Goal: Task Accomplishment & Management: Manage account settings

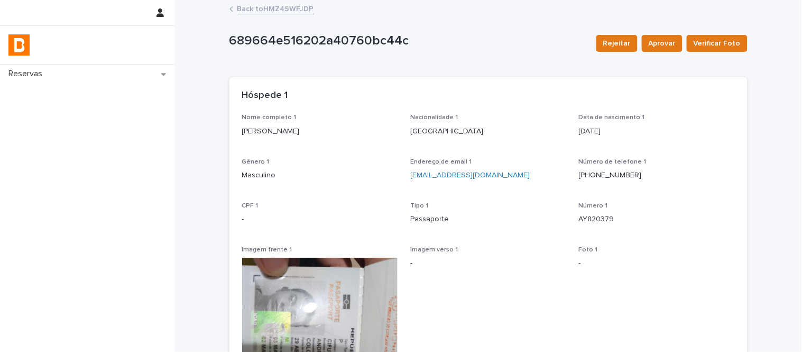
click at [270, 12] on link "Back to HMZ4SWFJDP" at bounding box center [275, 8] width 77 height 12
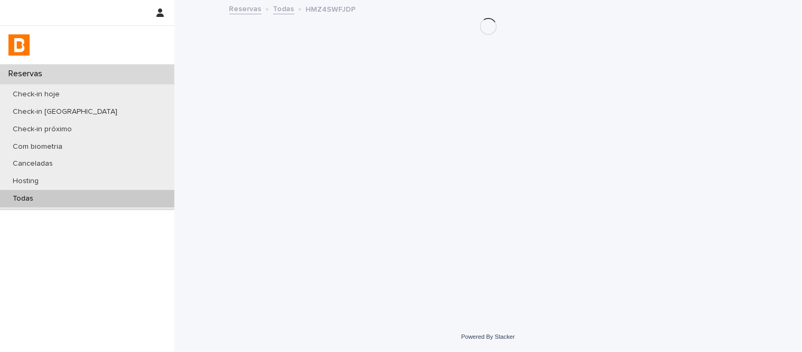
click at [131, 198] on div "Todas" at bounding box center [87, 198] width 175 height 17
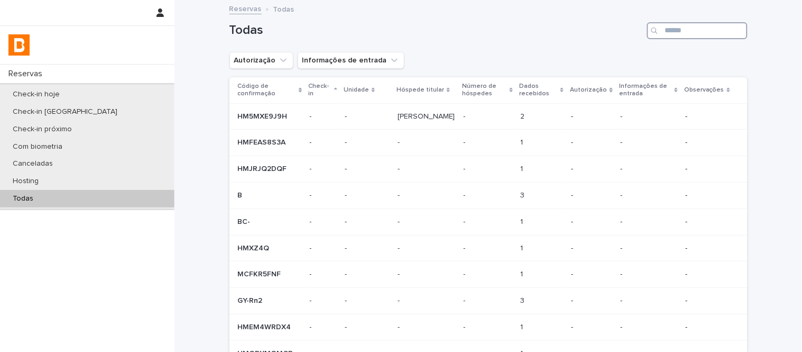
click at [709, 23] on input "Search" at bounding box center [697, 30] width 100 height 17
paste input "**********"
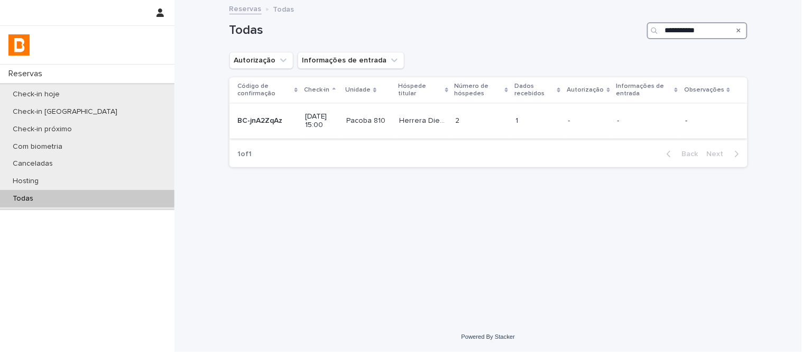
type input "**********"
click at [439, 131] on td "Herrera [PERSON_NAME]" at bounding box center [423, 120] width 56 height 35
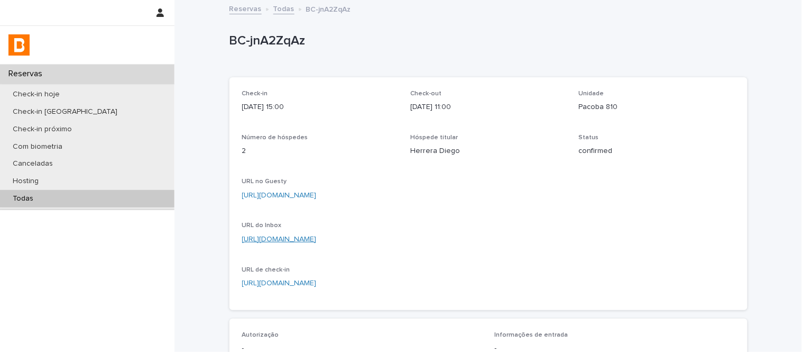
click at [317, 241] on link "[URL][DOMAIN_NAME]" at bounding box center [279, 238] width 75 height 7
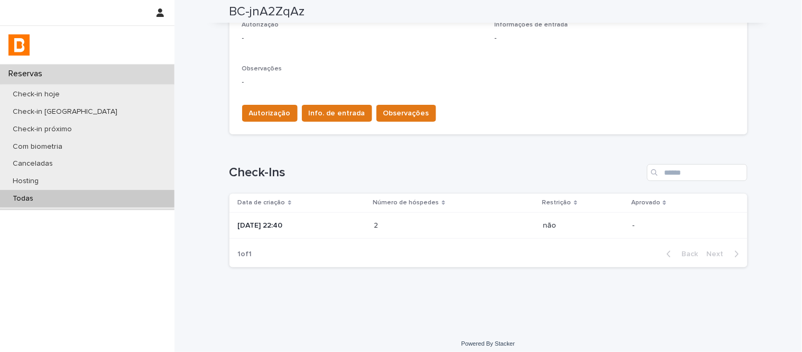
scroll to position [316, 0]
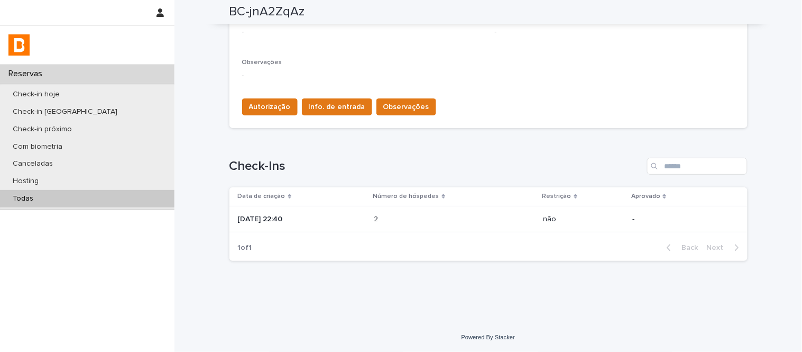
click at [366, 211] on div "[DATE] 22:40" at bounding box center [302, 219] width 128 height 17
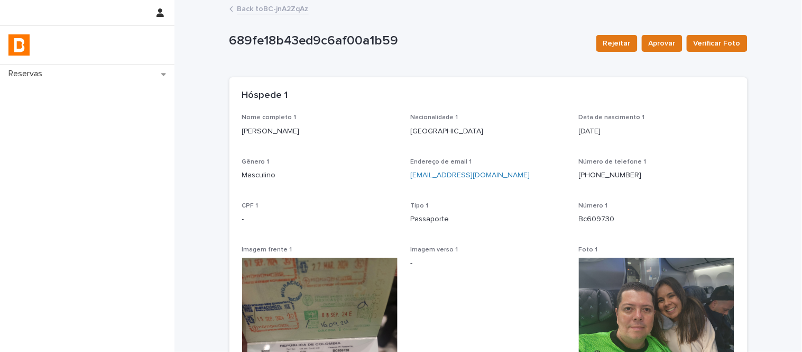
click at [285, 10] on link "Back to BC-jnA2ZqAz" at bounding box center [272, 8] width 71 height 12
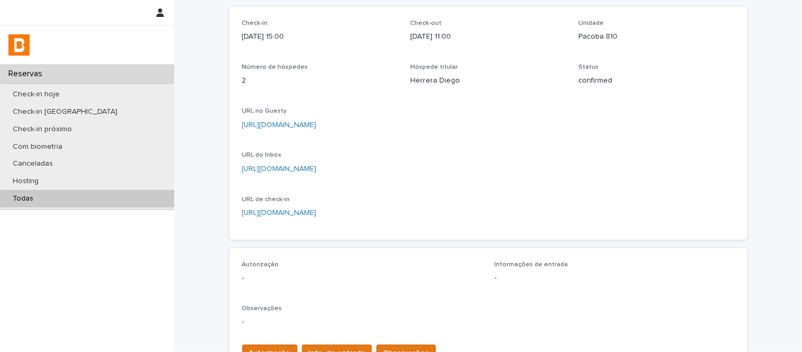
scroll to position [316, 0]
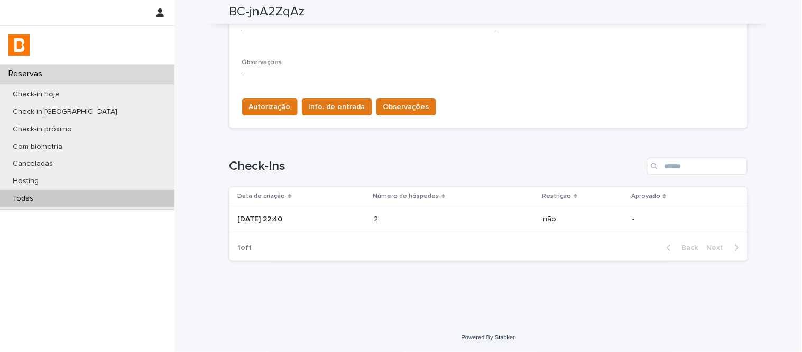
click at [407, 220] on p at bounding box center [420, 219] width 93 height 9
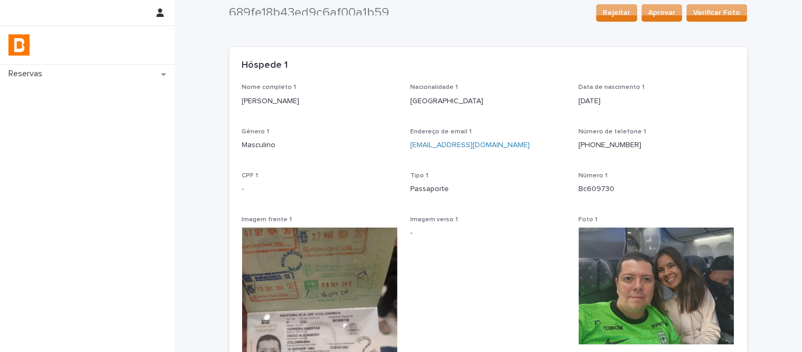
scroll to position [24, 0]
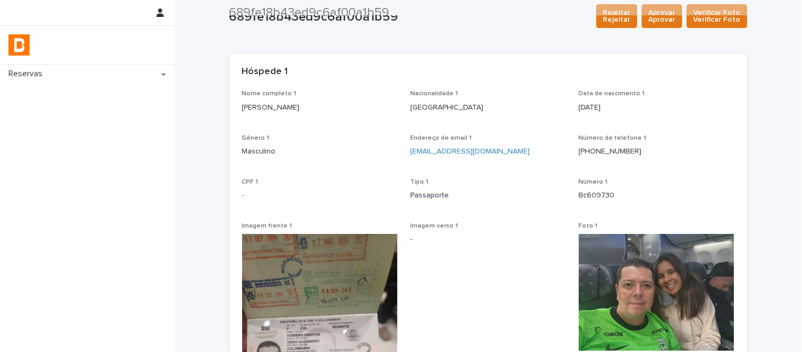
drag, startPoint x: 304, startPoint y: 80, endPoint x: 310, endPoint y: 102, distance: 22.6
click at [305, 82] on div "Hóspede 1" at bounding box center [489, 71] width 518 height 37
click at [312, 105] on p "[PERSON_NAME]" at bounding box center [320, 107] width 156 height 11
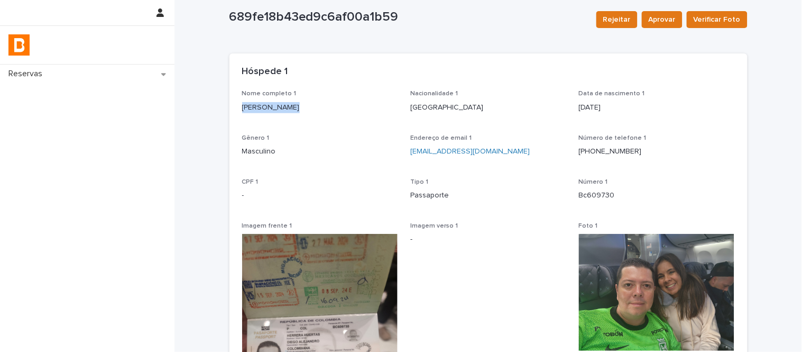
copy p "[PERSON_NAME]"
click at [584, 191] on p "Bc609730" at bounding box center [657, 195] width 156 height 11
copy p "Bc609730"
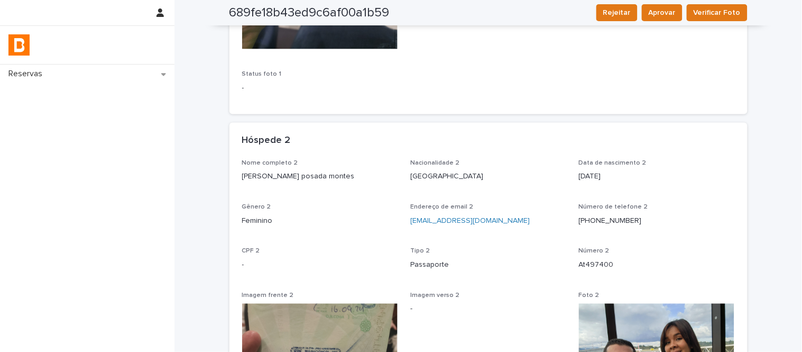
scroll to position [470, 0]
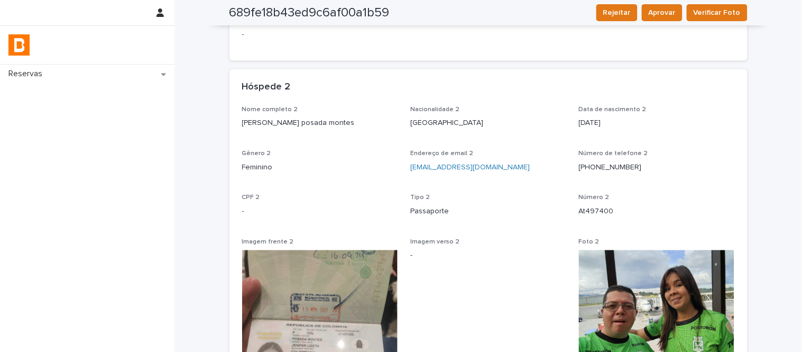
click at [314, 123] on p "[PERSON_NAME] posada montes" at bounding box center [320, 123] width 156 height 11
copy p "[PERSON_NAME] posada montes"
click at [599, 212] on p "At497400" at bounding box center [657, 211] width 156 height 11
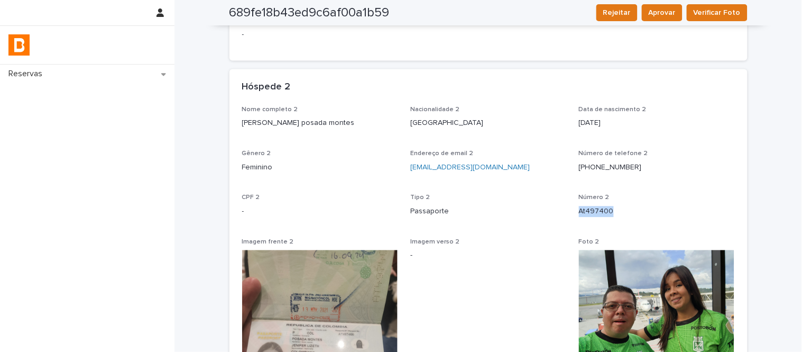
click at [599, 212] on p "At497400" at bounding box center [657, 211] width 156 height 11
copy p "At497400"
drag, startPoint x: 629, startPoint y: 308, endPoint x: 587, endPoint y: 69, distance: 242.8
click at [587, 69] on div "Hóspede 2" at bounding box center [489, 87] width 518 height 37
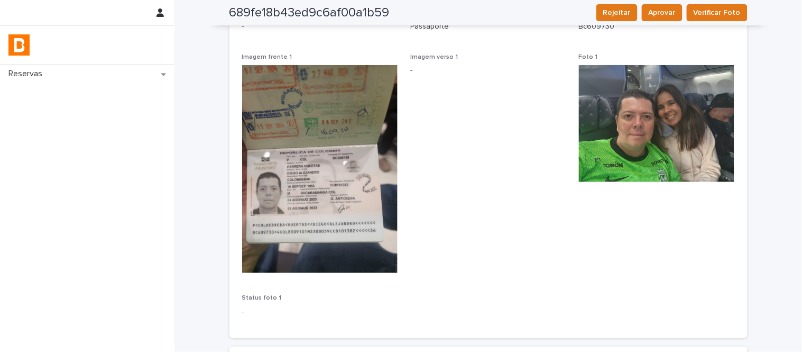
scroll to position [0, 0]
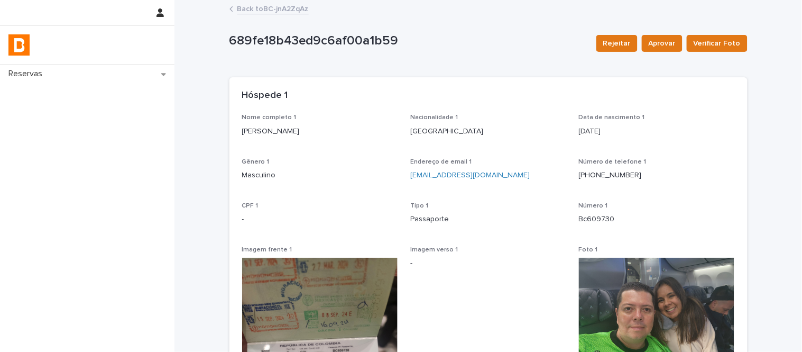
click at [290, 11] on link "Back to BC-jnA2ZqAz" at bounding box center [272, 8] width 71 height 12
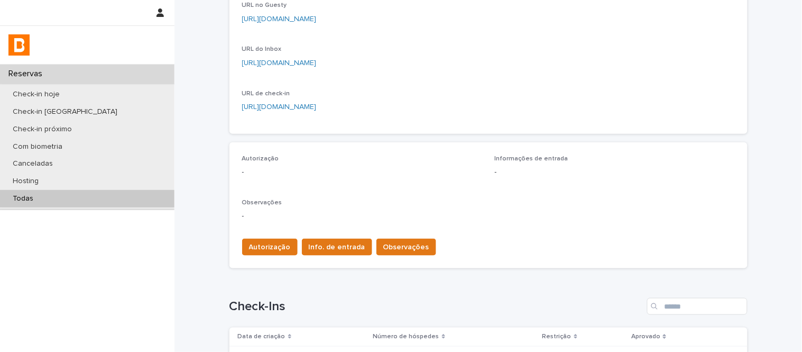
scroll to position [235, 0]
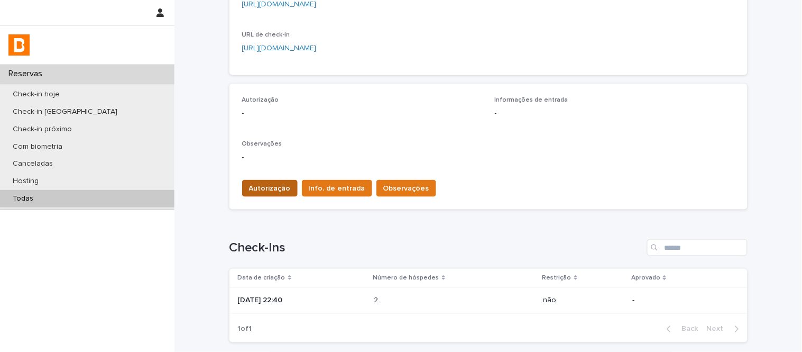
click at [282, 191] on span "Autorização" at bounding box center [270, 188] width 42 height 11
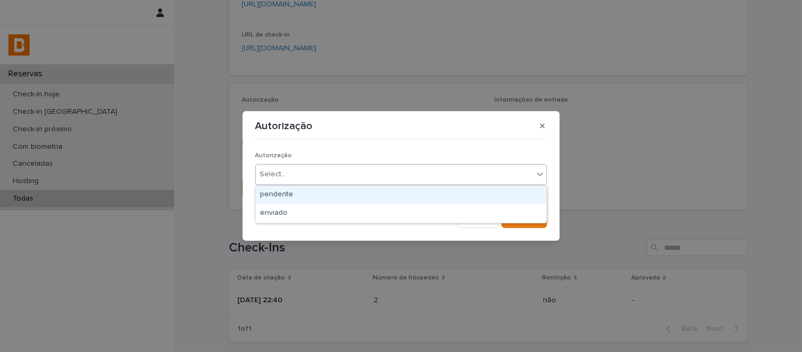
drag, startPoint x: 282, startPoint y: 179, endPoint x: 294, endPoint y: 197, distance: 22.2
click at [282, 179] on div "Select..." at bounding box center [273, 174] width 26 height 11
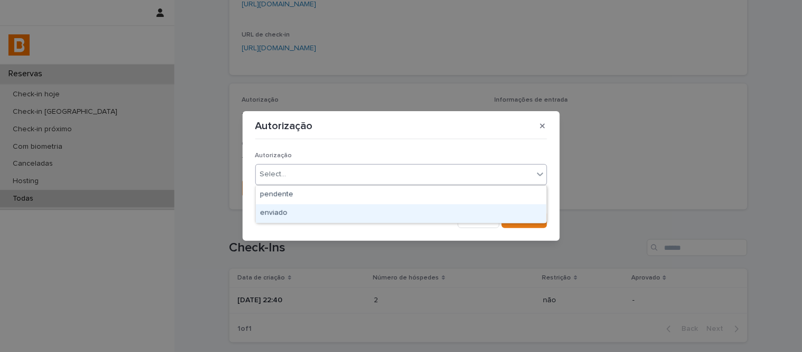
click at [299, 205] on div "enviado" at bounding box center [401, 213] width 291 height 19
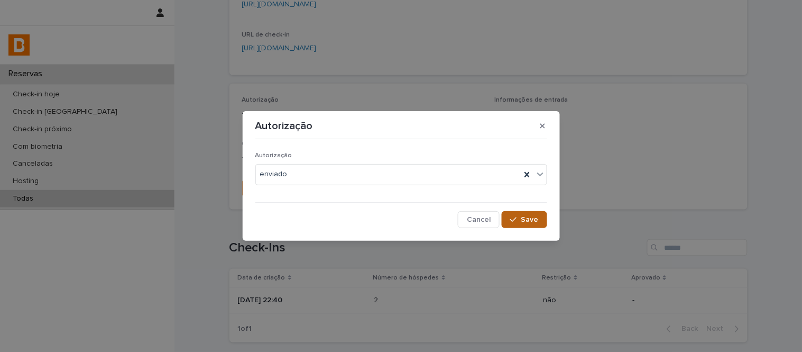
click at [531, 222] on span "Save" at bounding box center [530, 219] width 17 height 7
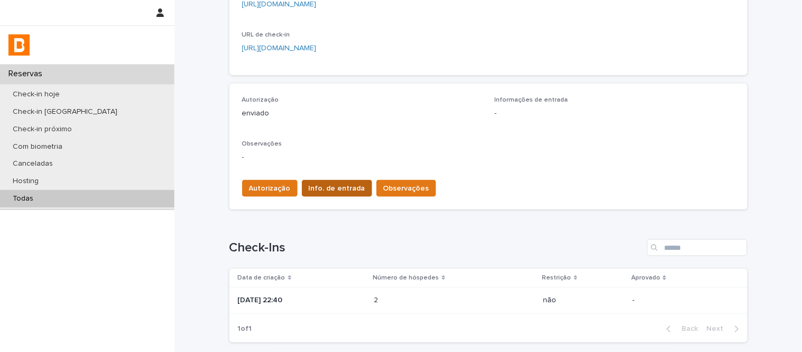
click at [333, 184] on span "Info. de entrada" at bounding box center [337, 188] width 57 height 11
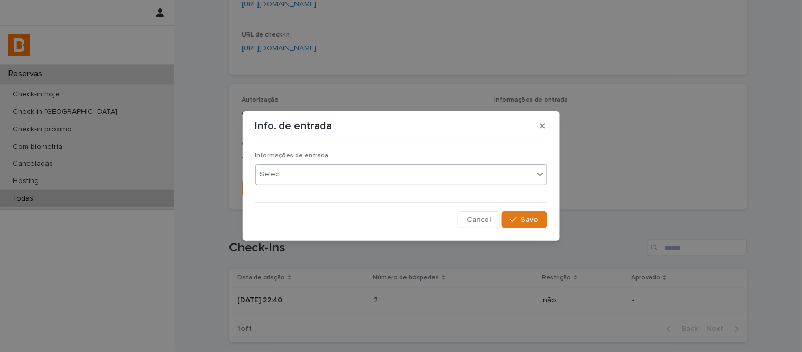
click at [341, 178] on div "Select..." at bounding box center [395, 174] width 278 height 17
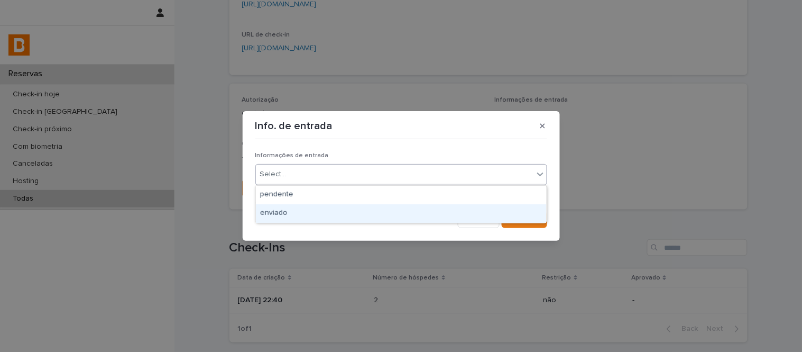
click at [356, 206] on div "enviado" at bounding box center [401, 213] width 291 height 19
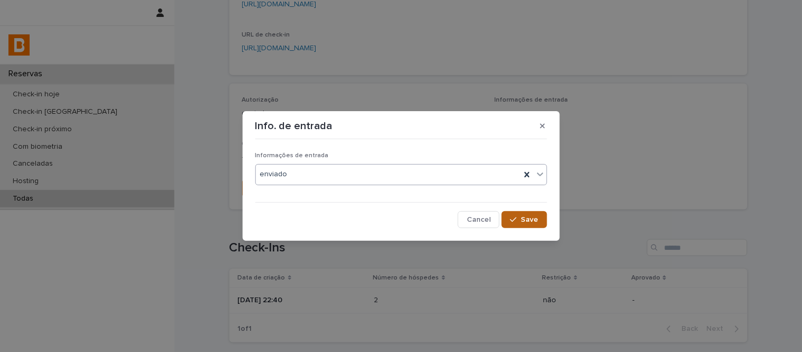
click at [525, 223] on button "Save" at bounding box center [524, 219] width 45 height 17
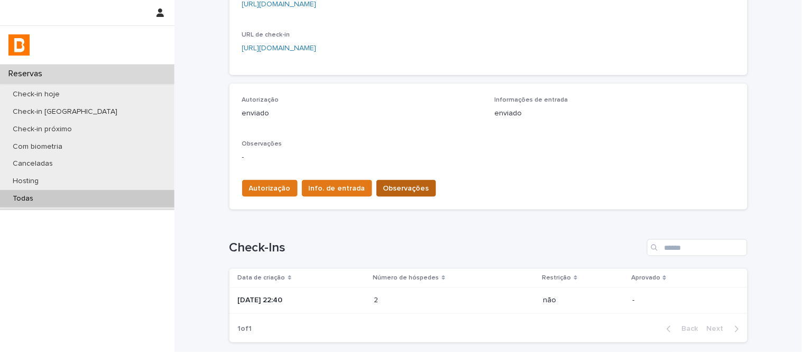
click at [383, 189] on span "Observações" at bounding box center [406, 188] width 46 height 11
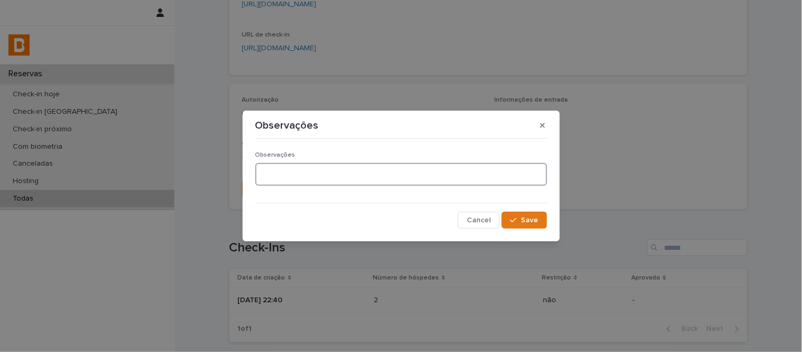
click at [359, 168] on textarea at bounding box center [401, 174] width 292 height 23
type textarea "**********"
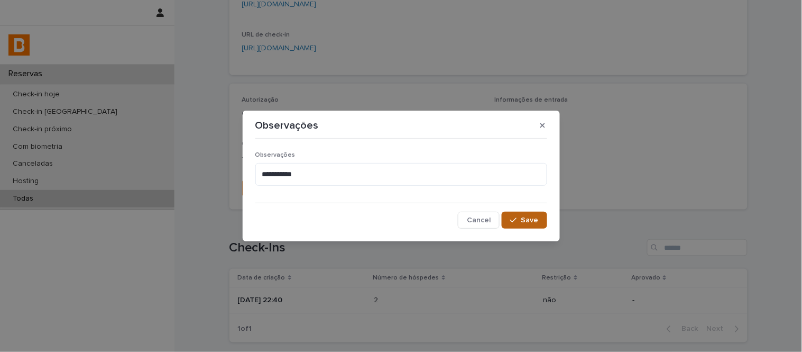
click at [541, 227] on button "Save" at bounding box center [524, 220] width 45 height 17
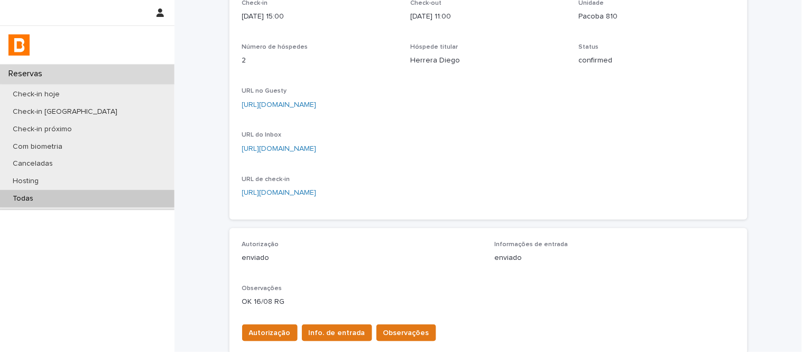
scroll to position [81, 0]
